Goal: Transaction & Acquisition: Obtain resource

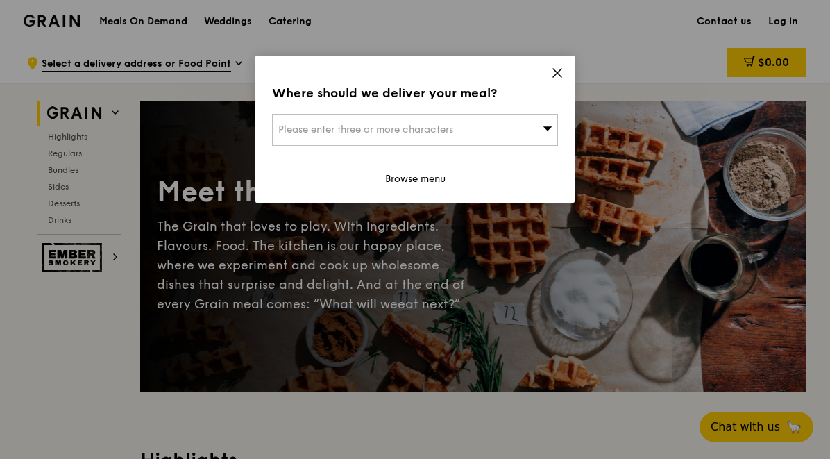
click at [557, 71] on icon at bounding box center [557, 73] width 12 height 12
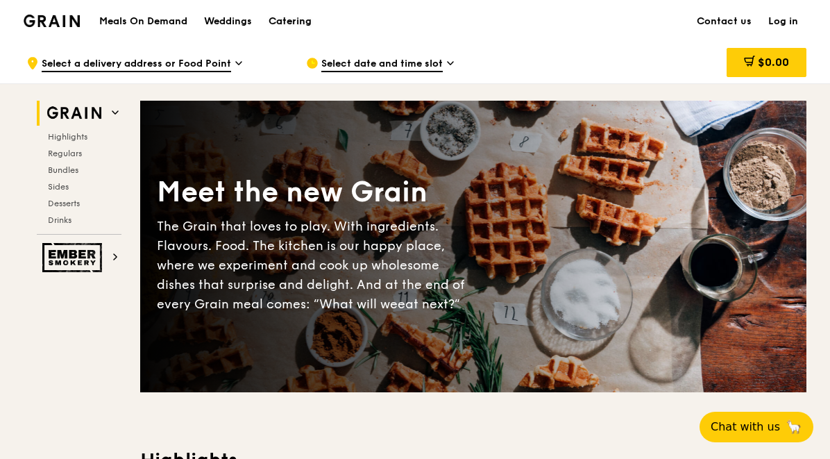
click at [303, 26] on div "Catering" at bounding box center [290, 22] width 43 height 42
